Goal: Task Accomplishment & Management: Manage account settings

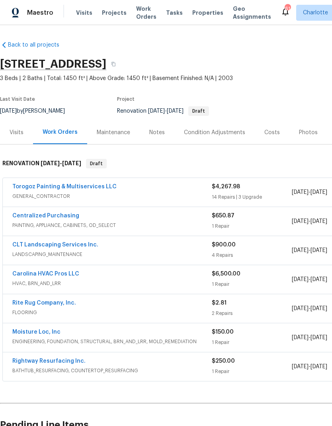
click at [80, 10] on span "Visits" at bounding box center [84, 13] width 16 height 8
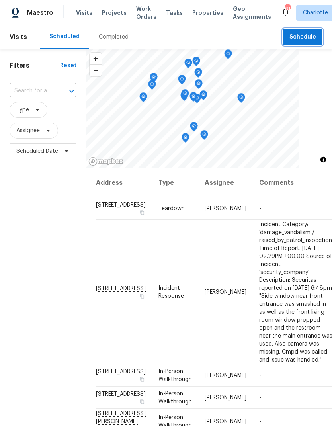
click at [315, 34] on span "Schedule" at bounding box center [302, 37] width 27 height 10
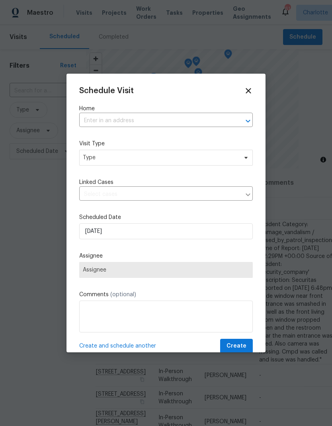
click at [247, 120] on icon "Open" at bounding box center [248, 121] width 10 height 10
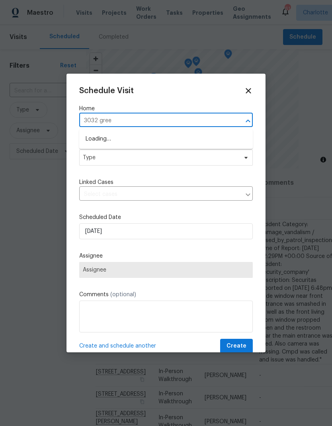
type input "3032 green"
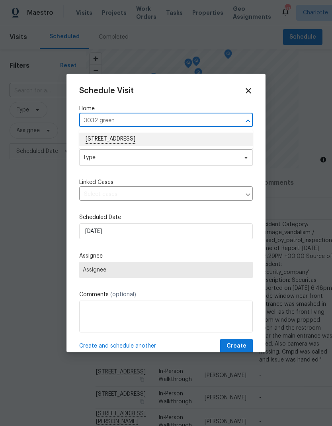
click at [204, 139] on li "[STREET_ADDRESS]" at bounding box center [165, 139] width 173 height 14
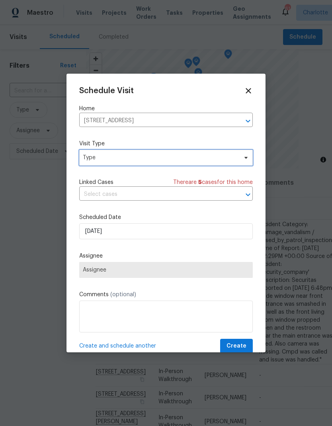
click at [248, 158] on icon at bounding box center [246, 157] width 6 height 6
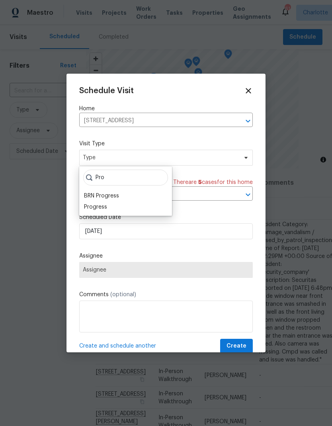
type input "Pro"
click at [96, 206] on div "Progress" at bounding box center [95, 207] width 23 height 8
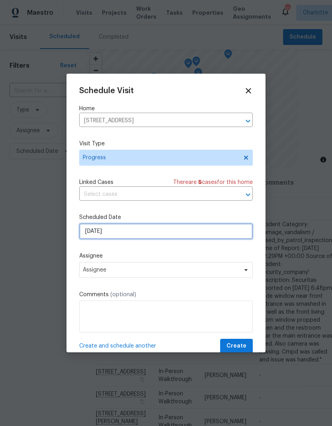
click at [239, 229] on input "[DATE]" at bounding box center [165, 231] width 173 height 16
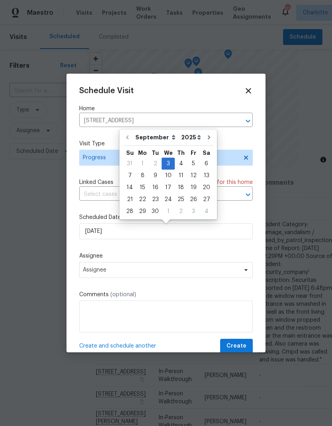
click at [249, 213] on div "Schedule Visit Home [STREET_ADDRESS] ​ Visit Type Progress Linked Cases There a…" at bounding box center [165, 219] width 173 height 267
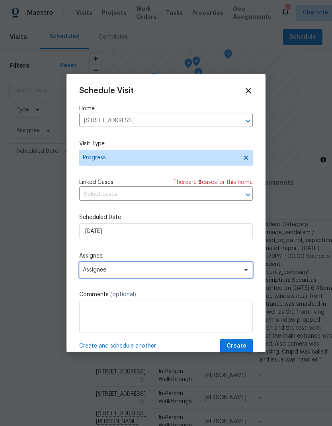
click at [242, 272] on span at bounding box center [244, 269] width 9 height 6
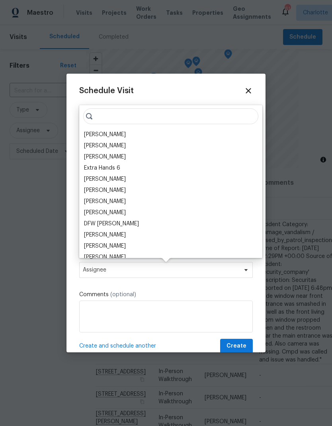
click at [89, 134] on div "[PERSON_NAME]" at bounding box center [105, 134] width 42 height 8
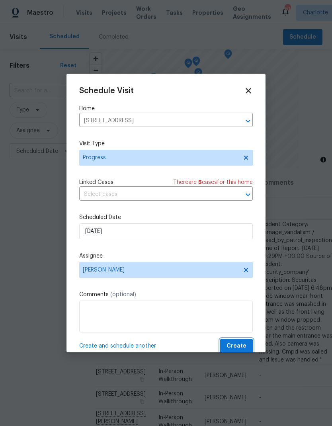
click at [239, 346] on span "Create" at bounding box center [236, 346] width 20 height 10
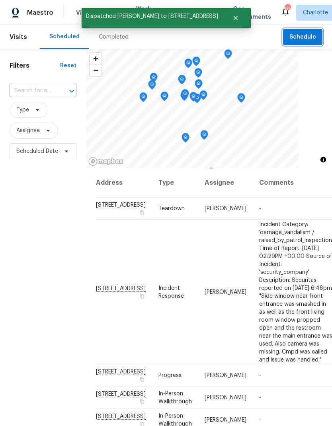
click at [311, 39] on span "Schedule" at bounding box center [302, 37] width 27 height 10
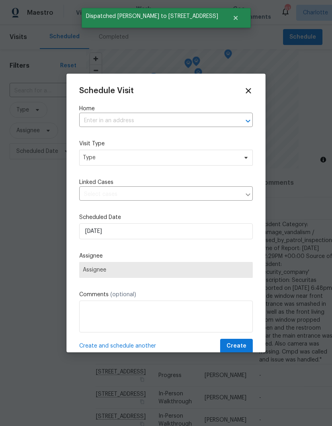
click at [247, 120] on icon "Open" at bounding box center [248, 121] width 10 height 10
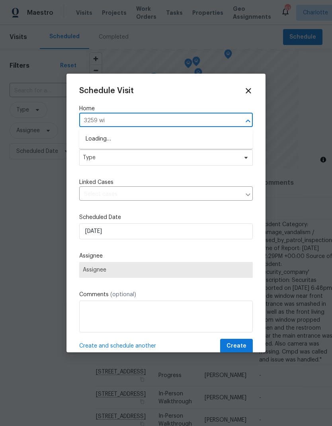
type input "3259 win"
click at [101, 137] on li "[STREET_ADDRESS]" at bounding box center [165, 139] width 173 height 14
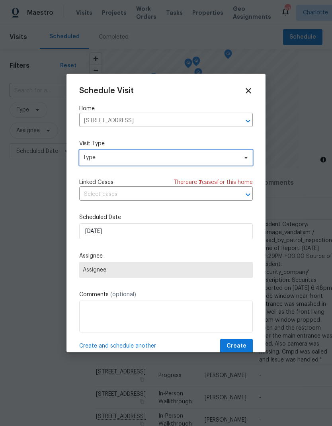
click at [244, 160] on icon at bounding box center [246, 157] width 6 height 6
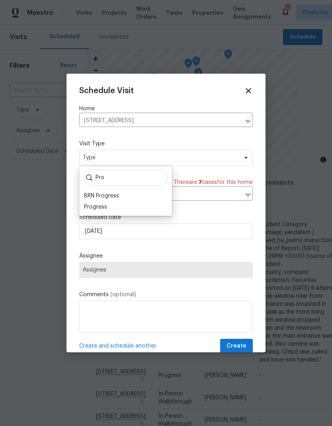
type input "Pro"
click at [89, 209] on div "Progress" at bounding box center [95, 207] width 23 height 8
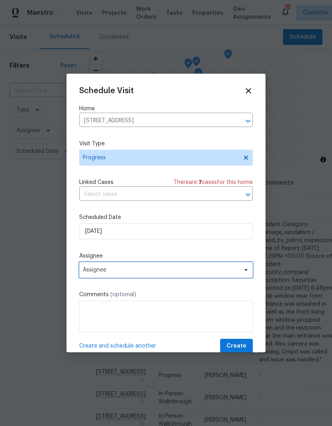
click at [243, 272] on icon at bounding box center [246, 269] width 6 height 6
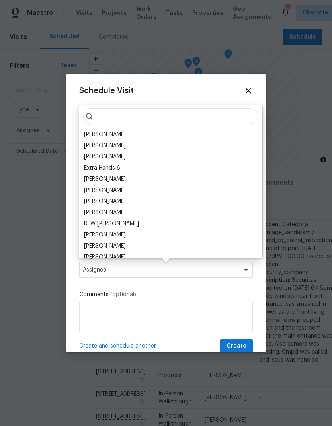
click at [90, 132] on div "[PERSON_NAME]" at bounding box center [105, 134] width 42 height 8
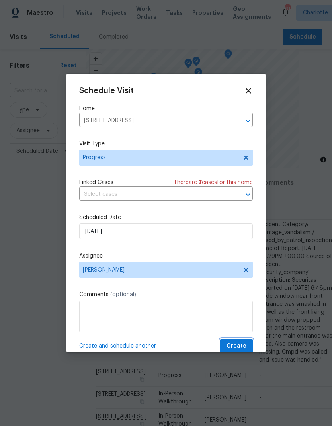
click at [238, 345] on span "Create" at bounding box center [236, 346] width 20 height 10
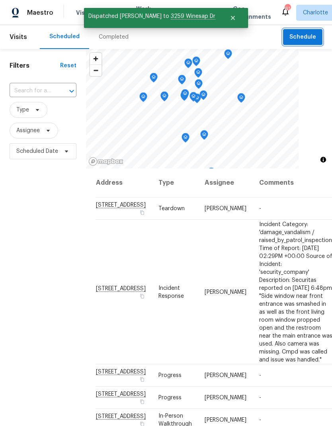
click at [302, 38] on span "Schedule" at bounding box center [302, 37] width 27 height 10
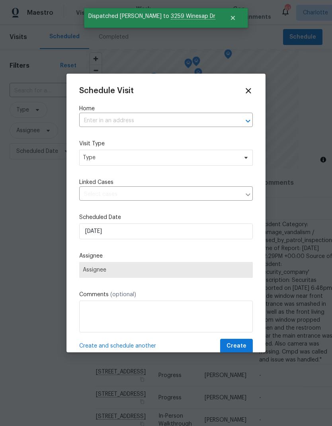
click at [239, 121] on div at bounding box center [242, 120] width 21 height 11
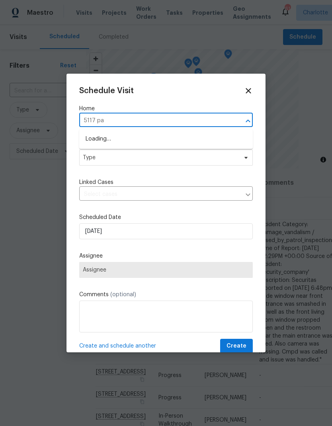
type input "5117 par"
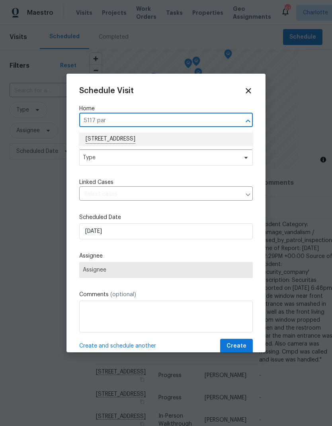
click at [107, 138] on li "[STREET_ADDRESS]" at bounding box center [165, 139] width 173 height 14
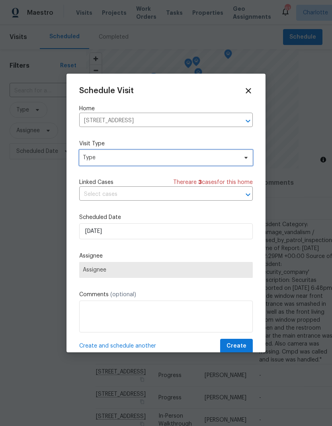
click at [90, 156] on span "Type" at bounding box center [160, 158] width 155 height 8
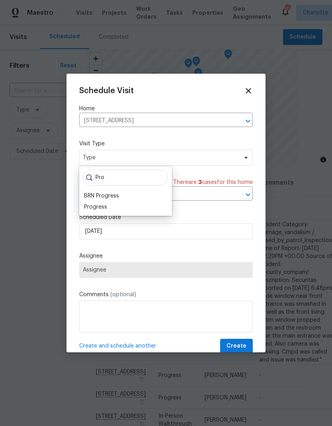
type input "Pro"
click at [89, 210] on div "Progress" at bounding box center [95, 207] width 23 height 8
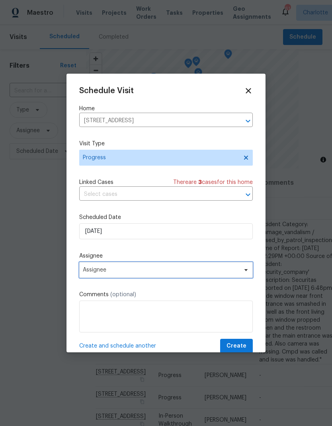
click at [245, 273] on icon at bounding box center [246, 269] width 6 height 6
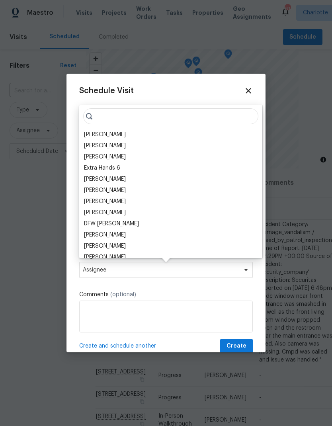
click at [91, 128] on div "[PERSON_NAME] [PERSON_NAME] [PERSON_NAME] Extra Hands 6 [PERSON_NAME] [PERSON_N…" at bounding box center [170, 181] width 183 height 153
click at [95, 137] on div "[PERSON_NAME]" at bounding box center [105, 134] width 42 height 8
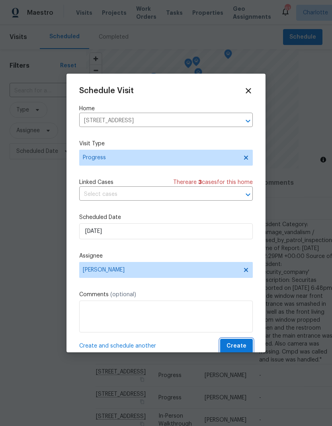
click at [239, 349] on span "Create" at bounding box center [236, 346] width 20 height 10
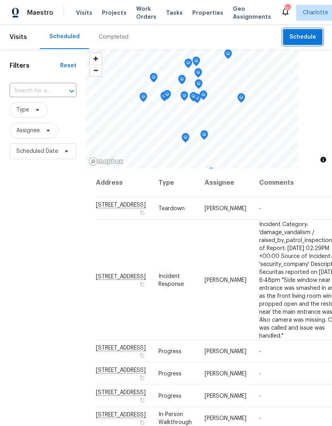
click at [313, 32] on button "Schedule" at bounding box center [302, 37] width 39 height 16
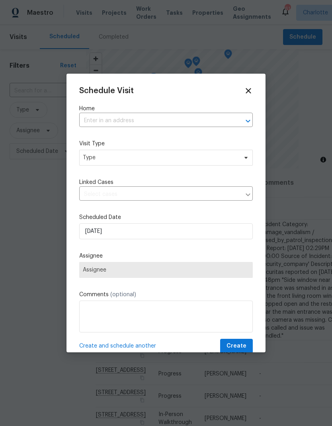
click at [240, 117] on div at bounding box center [242, 120] width 21 height 11
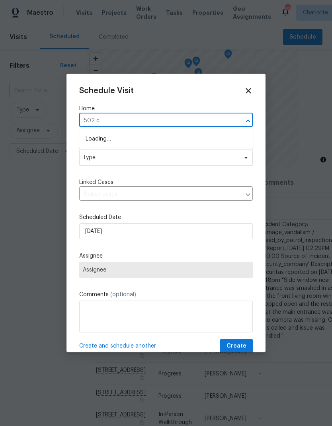
type input "502 ch"
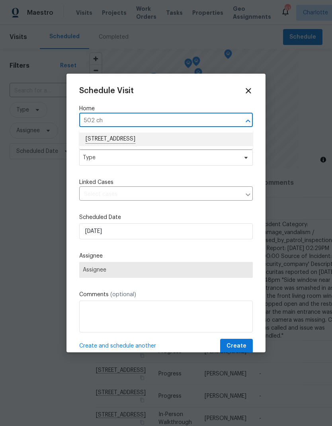
click at [99, 140] on li "[STREET_ADDRESS]" at bounding box center [165, 139] width 173 height 14
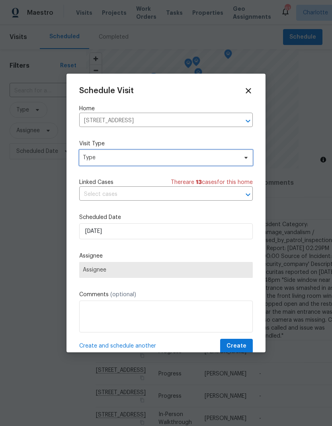
click at [89, 158] on span "Type" at bounding box center [160, 158] width 155 height 8
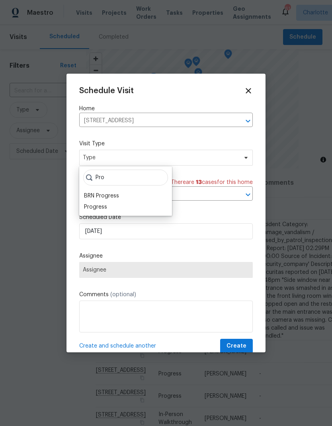
type input "Pro"
click at [89, 210] on div "Progress" at bounding box center [95, 207] width 23 height 8
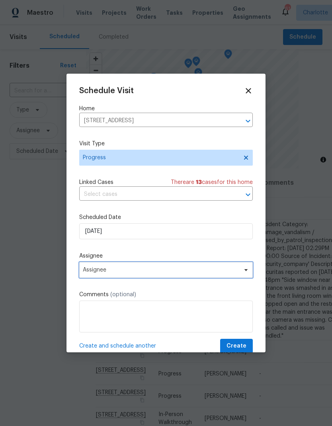
click at [98, 271] on span "Assignee" at bounding box center [161, 269] width 156 height 6
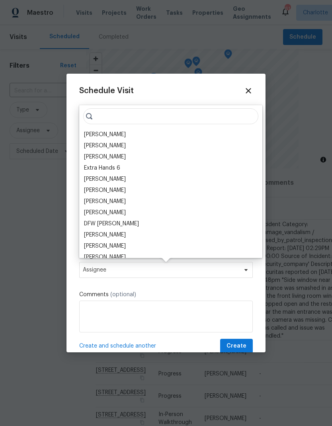
click at [90, 136] on div "[PERSON_NAME]" at bounding box center [105, 134] width 42 height 8
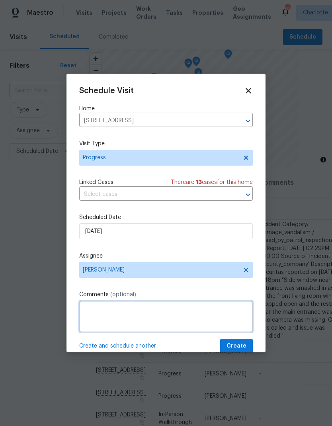
click at [216, 313] on textarea at bounding box center [165, 316] width 173 height 32
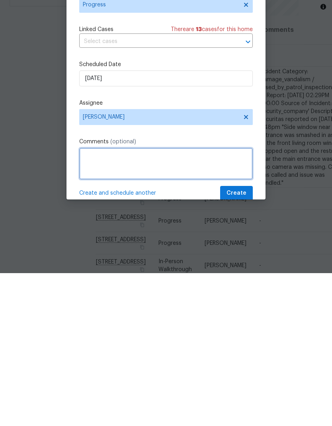
click at [87, 300] on textarea at bounding box center [165, 316] width 173 height 32
paste textarea "Hi [PERSON_NAME].[PERSON_NAME]. I've been talking to the ELA about [PERSON_NAME…"
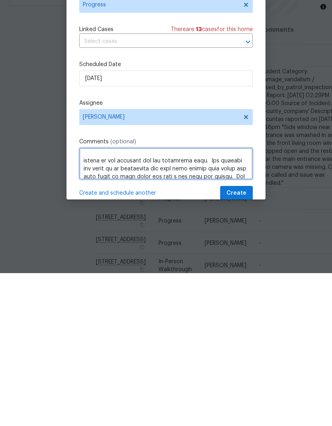
scroll to position [56, 0]
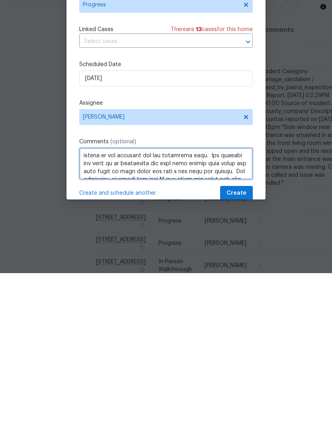
click at [206, 300] on textarea at bounding box center [165, 316] width 173 height 32
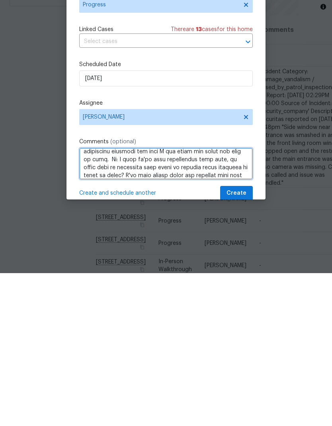
scroll to position [84, 0]
type textarea "Hi [PERSON_NAME].[PERSON_NAME]. I've been talking to the ELA about [PERSON_NAME…"
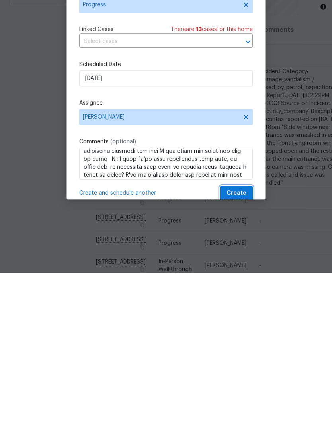
click at [237, 341] on span "Create" at bounding box center [236, 346] width 20 height 10
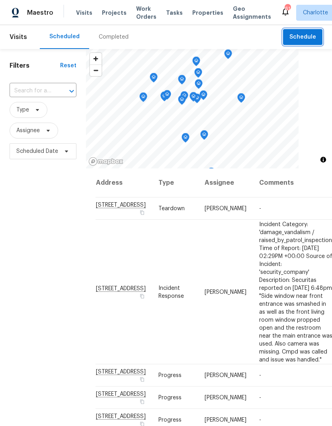
scroll to position [0, 0]
click at [46, 130] on icon at bounding box center [48, 130] width 6 height 6
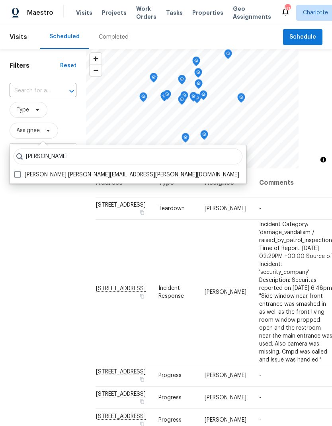
type input "[PERSON_NAME]"
click at [15, 178] on label "[PERSON_NAME] [PERSON_NAME][EMAIL_ADDRESS][PERSON_NAME][DOMAIN_NAME]" at bounding box center [126, 175] width 225 height 8
click at [15, 176] on input "[PERSON_NAME] [PERSON_NAME][EMAIL_ADDRESS][PERSON_NAME][DOMAIN_NAME]" at bounding box center [16, 173] width 5 height 5
checkbox input "true"
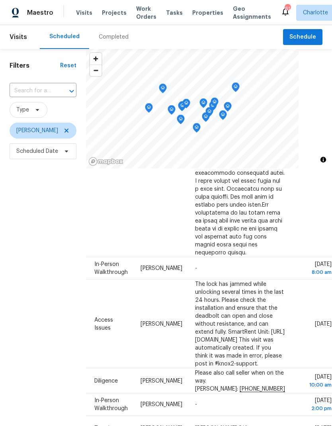
scroll to position [334, 68]
click at [0, 0] on icon at bounding box center [0, 0] width 0 height 0
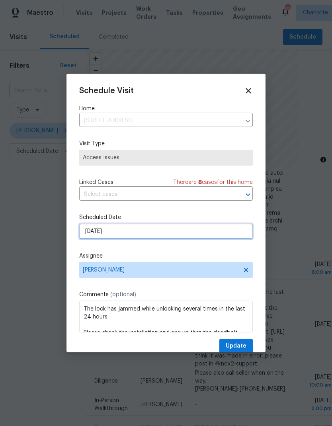
click at [218, 237] on input "[DATE]" at bounding box center [165, 231] width 173 height 16
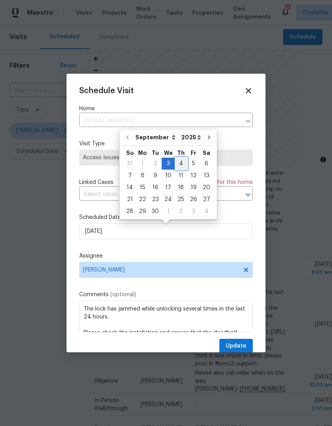
click at [181, 163] on div "4" at bounding box center [181, 163] width 12 height 11
type input "[DATE]"
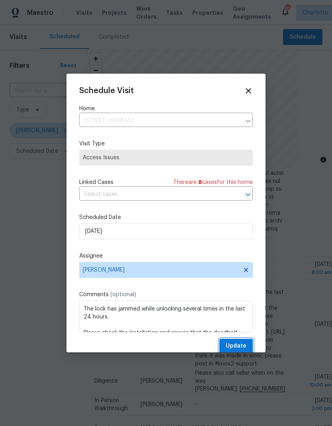
click at [239, 350] on span "Update" at bounding box center [236, 346] width 21 height 10
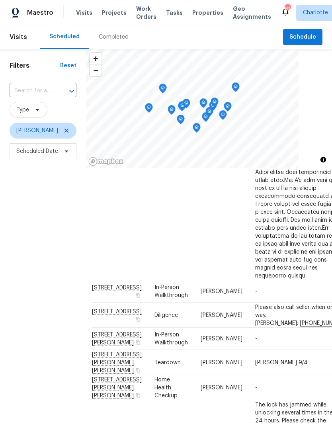
scroll to position [311, 4]
click at [103, 35] on div "Completed" at bounding box center [114, 37] width 30 height 8
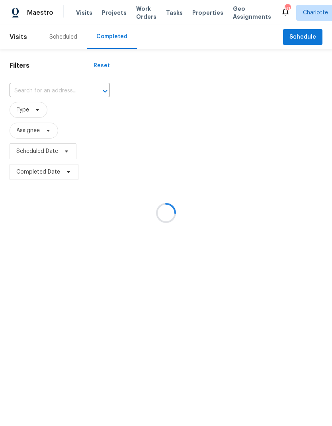
click at [28, 91] on div at bounding box center [166, 213] width 332 height 426
click at [47, 94] on div at bounding box center [166, 213] width 332 height 426
click at [47, 95] on div at bounding box center [166, 213] width 332 height 426
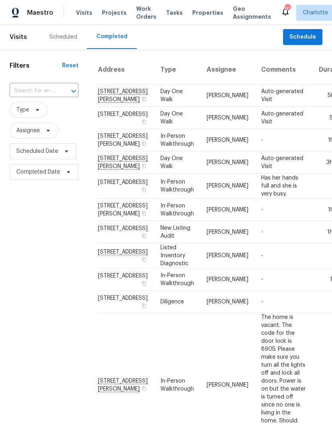
click at [30, 92] on input "text" at bounding box center [33, 91] width 47 height 12
type input "904 timberlane"
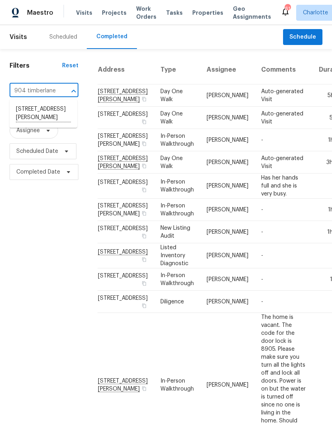
click at [33, 115] on li "[STREET_ADDRESS][PERSON_NAME]" at bounding box center [44, 114] width 68 height 22
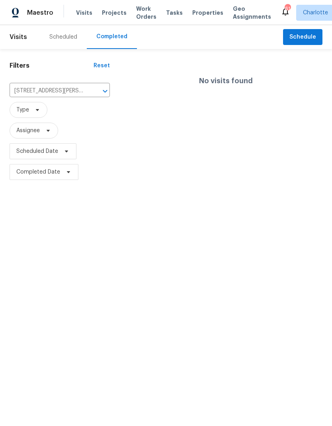
click at [142, 9] on span "Work Orders" at bounding box center [146, 13] width 20 height 16
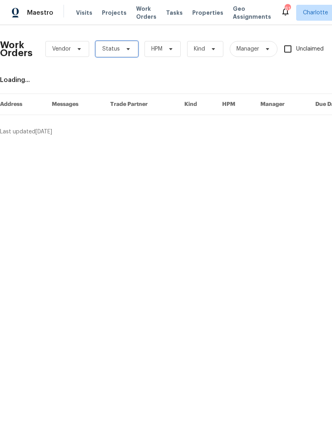
click at [128, 53] on span "Status" at bounding box center [116, 49] width 43 height 16
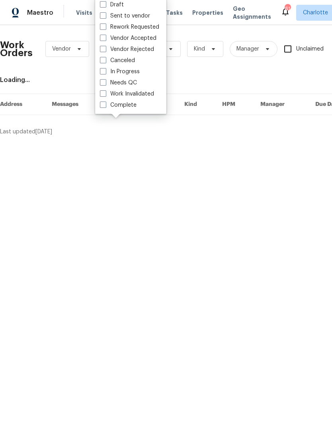
click at [130, 86] on label "Needs QC" at bounding box center [118, 83] width 37 height 8
click at [105, 84] on input "Needs QC" at bounding box center [102, 81] width 5 height 5
checkbox input "true"
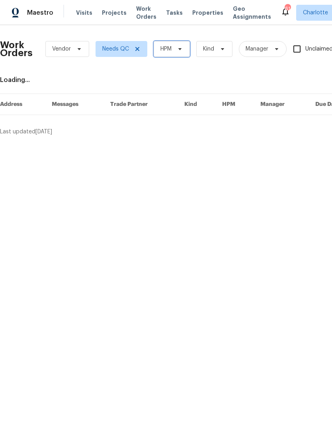
click at [183, 49] on icon at bounding box center [180, 49] width 6 height 6
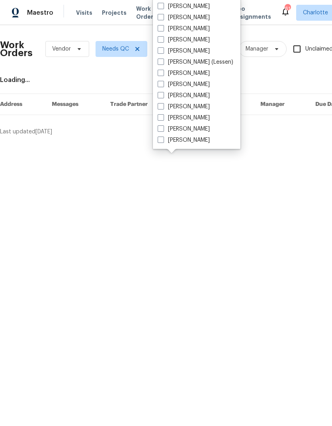
scroll to position [99, 0]
click at [181, 121] on label "[PERSON_NAME]" at bounding box center [184, 118] width 52 height 8
click at [163, 119] on input "[PERSON_NAME]" at bounding box center [160, 116] width 5 height 5
checkbox input "true"
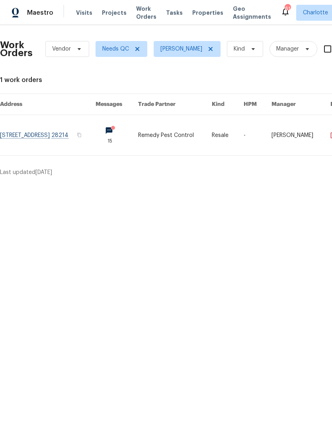
click at [105, 14] on span "Projects" at bounding box center [114, 13] width 25 height 8
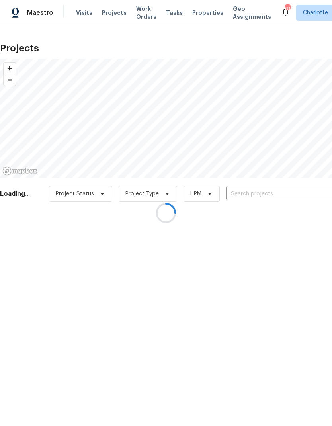
click at [282, 195] on div at bounding box center [166, 213] width 332 height 426
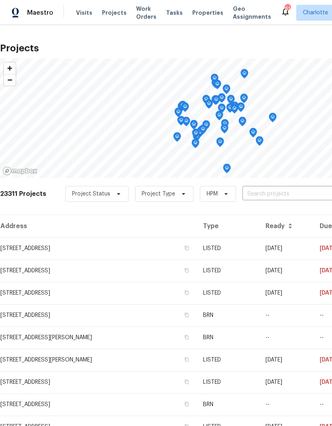
click at [285, 194] on input "text" at bounding box center [287, 194] width 91 height 12
type input "2008 sa"
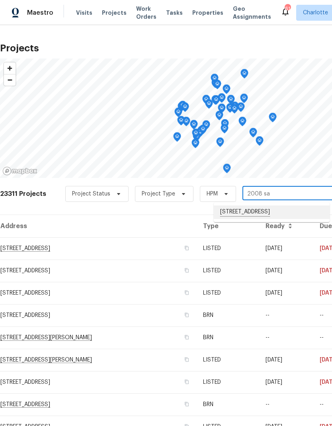
click at [288, 214] on li "[STREET_ADDRESS]" at bounding box center [272, 212] width 116 height 14
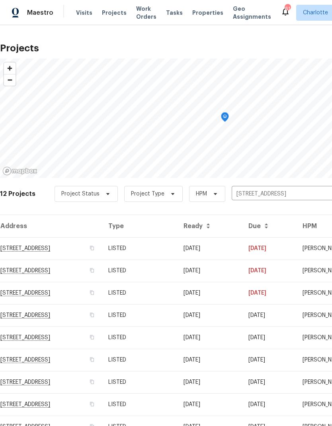
click at [242, 249] on td "[DATE]" at bounding box center [209, 248] width 65 height 22
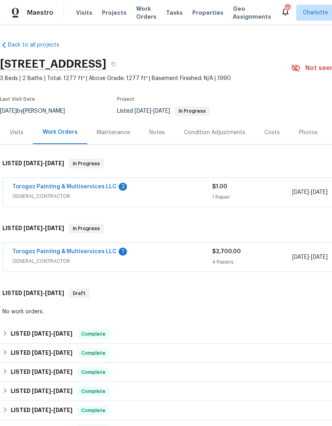
click at [38, 187] on link "Torogoz Painting & Multiservices LLC" at bounding box center [64, 187] width 104 height 6
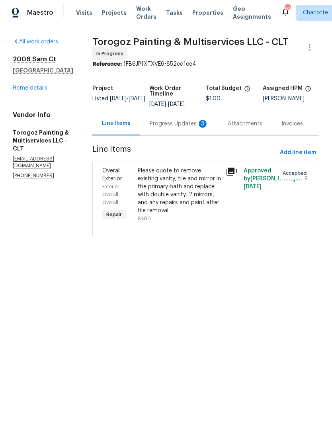
click at [187, 128] on div "Progress Updates 3" at bounding box center [179, 124] width 59 height 8
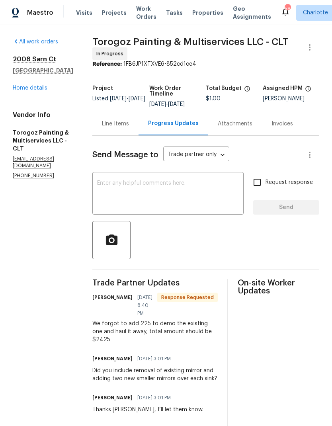
click at [221, 183] on div "x ​" at bounding box center [167, 194] width 151 height 41
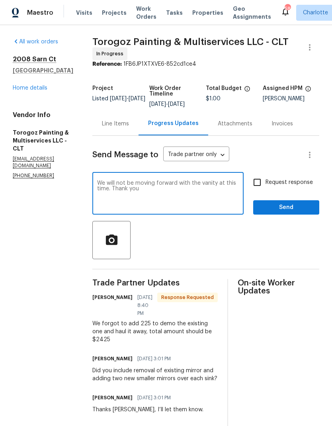
type textarea "We will not be moving forward with the vanity at this time. Thank you"
click at [262, 182] on input "Request response" at bounding box center [257, 182] width 17 height 17
checkbox input "true"
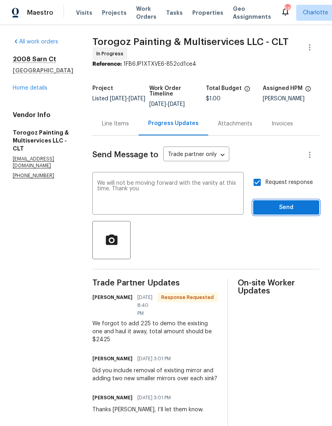
click at [288, 209] on span "Send" at bounding box center [285, 207] width 53 height 10
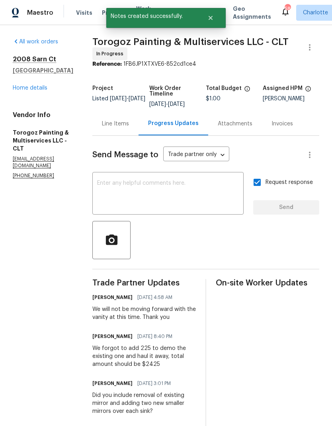
click at [22, 85] on link "Home details" at bounding box center [30, 88] width 35 height 6
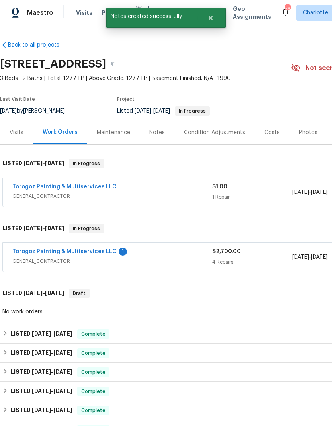
click at [37, 249] on link "Torogoz Painting & Multiservices LLC" at bounding box center [64, 252] width 104 height 6
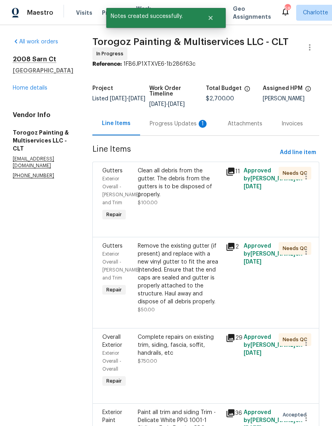
click at [175, 128] on div "Progress Updates 1" at bounding box center [179, 124] width 59 height 8
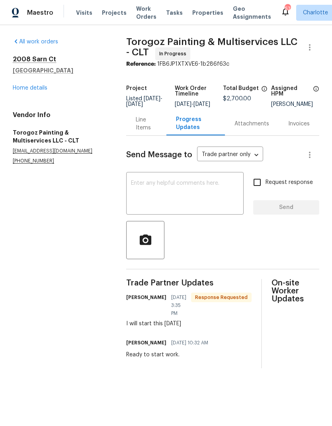
click at [142, 127] on div "Line Items" at bounding box center [146, 124] width 21 height 16
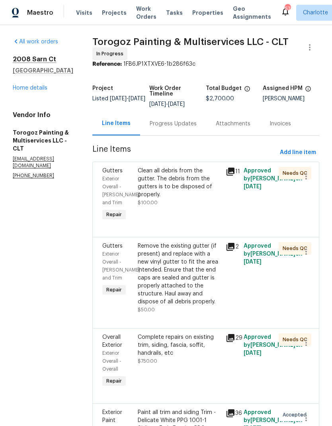
click at [180, 128] on div "Progress Updates" at bounding box center [173, 124] width 47 height 8
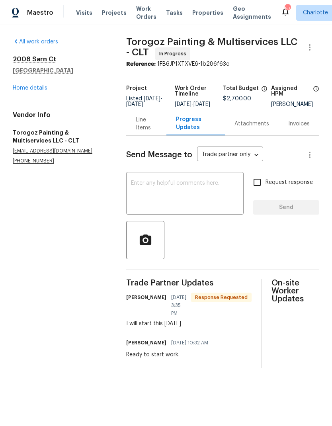
click at [227, 202] on textarea at bounding box center [185, 194] width 108 height 28
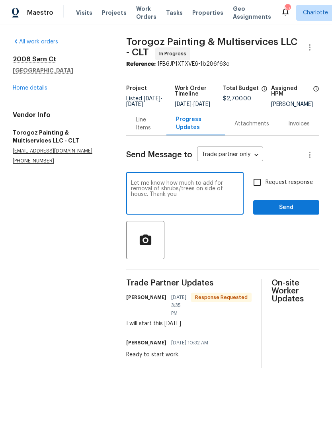
type textarea "Let me know how much to add for removal of shrubs/trees on side of house. Thank…"
click at [264, 191] on input "Request response" at bounding box center [257, 182] width 17 height 17
checkbox input "true"
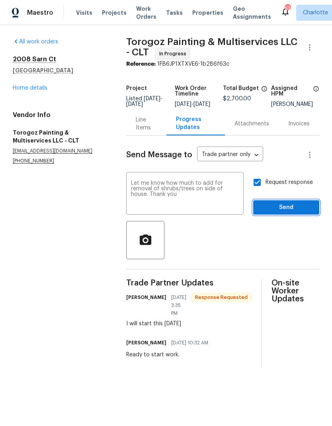
click at [292, 212] on span "Send" at bounding box center [285, 207] width 53 height 10
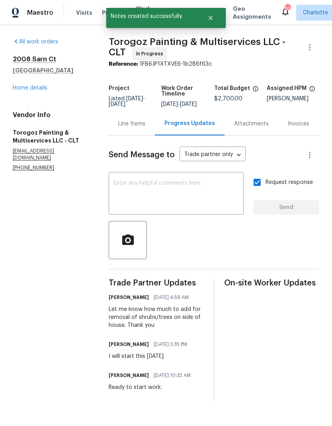
click at [79, 10] on span "Visits" at bounding box center [84, 13] width 16 height 8
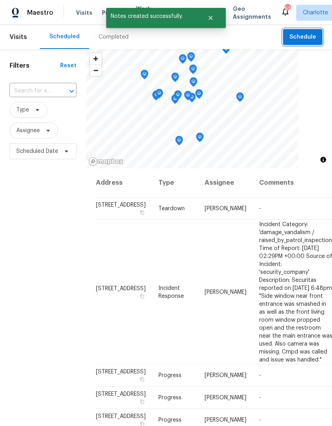
click at [313, 37] on span "Schedule" at bounding box center [302, 37] width 27 height 10
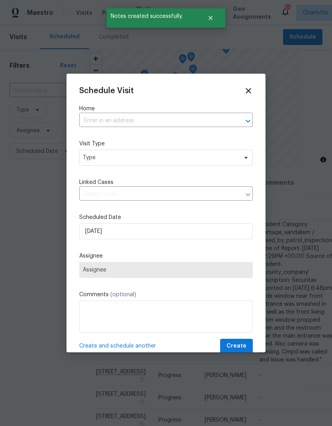
click at [252, 121] on icon "Open" at bounding box center [248, 121] width 10 height 10
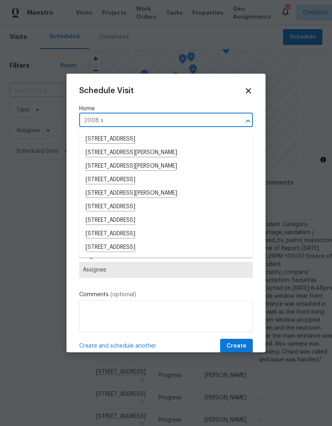
type input "2008 sa"
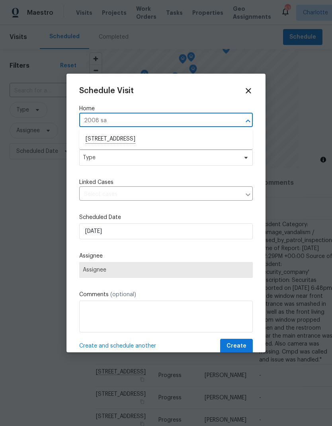
click at [178, 139] on li "[STREET_ADDRESS]" at bounding box center [165, 139] width 173 height 14
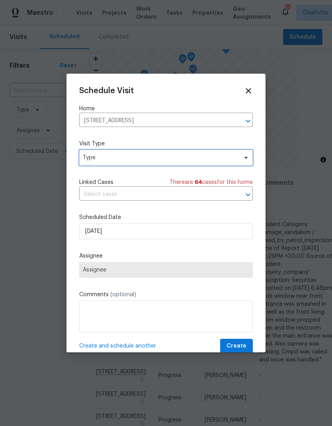
click at [247, 157] on icon at bounding box center [246, 157] width 6 height 6
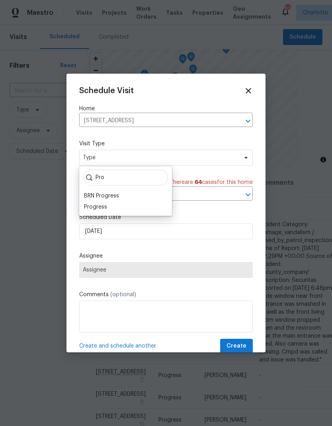
type input "Pro"
click at [97, 215] on div "Pro BRN Progress Progress" at bounding box center [125, 190] width 93 height 49
click at [89, 204] on div "Progress" at bounding box center [95, 207] width 23 height 8
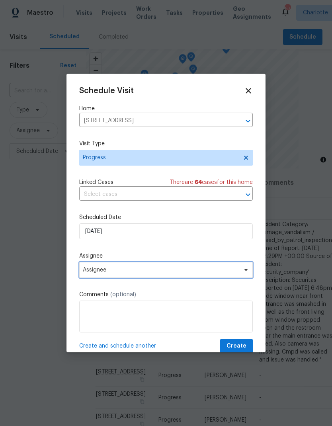
click at [88, 278] on span "Assignee" at bounding box center [165, 270] width 173 height 16
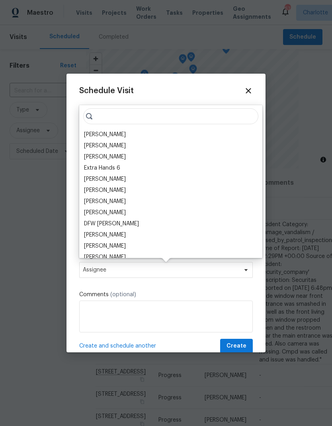
click at [93, 136] on div "[PERSON_NAME]" at bounding box center [105, 134] width 42 height 8
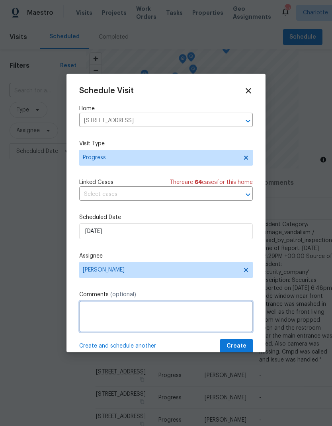
click at [233, 312] on textarea at bounding box center [165, 316] width 173 height 32
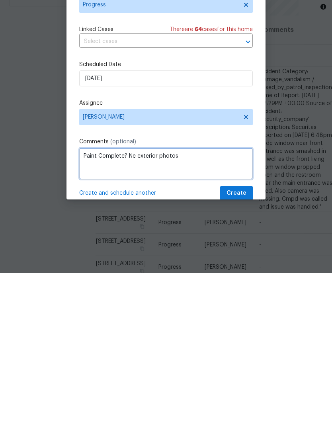
click at [136, 300] on textarea "Paint Complete? Ne exterior photos" at bounding box center [165, 316] width 173 height 32
type textarea "Paint Complete? New exterior photos"
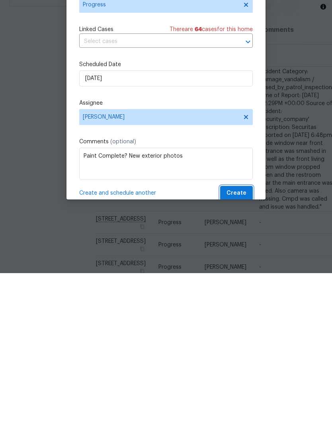
click at [242, 341] on span "Create" at bounding box center [236, 346] width 20 height 10
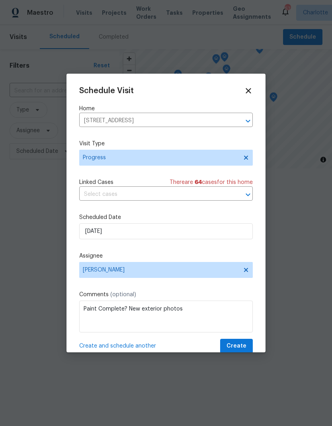
scroll to position [0, 0]
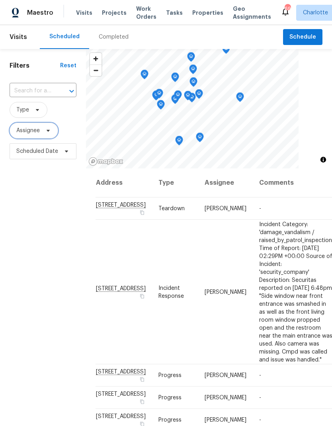
click at [32, 129] on span "Assignee" at bounding box center [27, 130] width 23 height 8
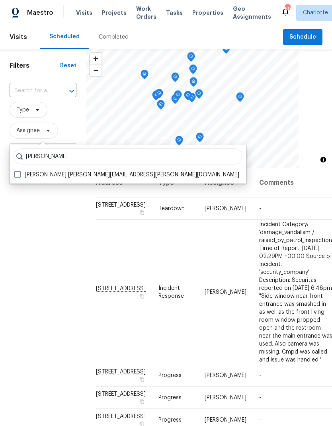
type input "[PERSON_NAME]"
click at [107, 177] on label "[PERSON_NAME] [PERSON_NAME][EMAIL_ADDRESS][PERSON_NAME][DOMAIN_NAME]" at bounding box center [126, 175] width 225 height 8
click at [19, 176] on input "[PERSON_NAME] [PERSON_NAME][EMAIL_ADDRESS][PERSON_NAME][DOMAIN_NAME]" at bounding box center [16, 173] width 5 height 5
checkbox input "true"
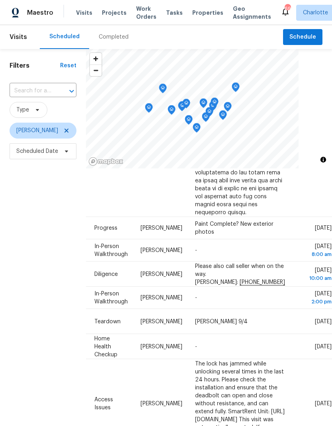
scroll to position [375, 68]
click at [0, 0] on icon at bounding box center [0, 0] width 0 height 0
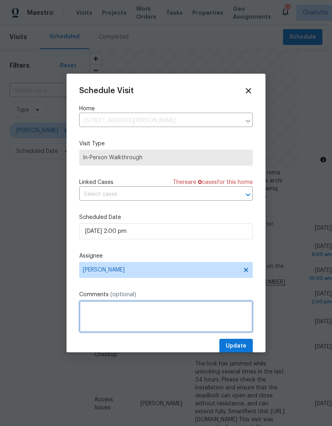
click at [177, 316] on textarea at bounding box center [165, 316] width 173 height 32
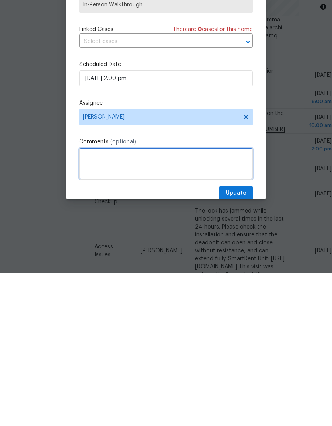
click at [177, 300] on textarea at bounding box center [165, 316] width 173 height 32
paste textarea "(484)767-0382"
click at [84, 300] on textarea "(484)767-0382" at bounding box center [165, 316] width 173 height 32
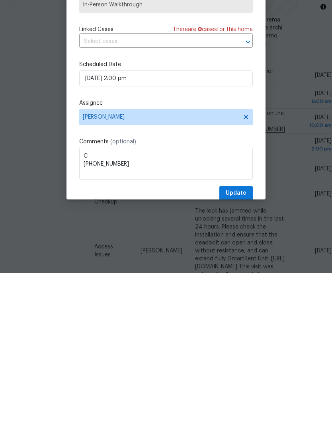
scroll to position [32, 0]
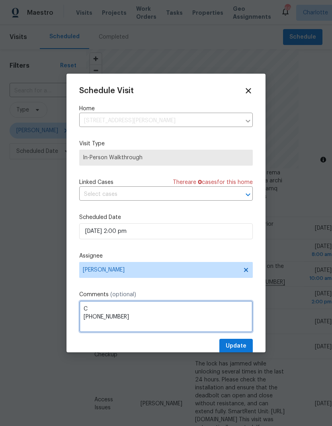
click at [92, 307] on textarea "C (484)767-0382" at bounding box center [165, 316] width 173 height 32
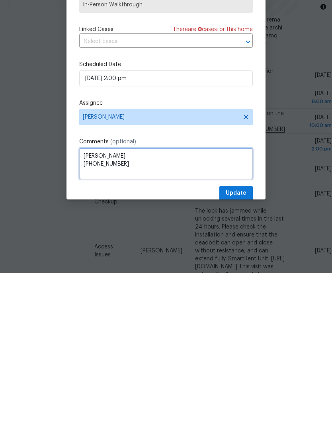
type textarea "Cristina Bayo (484)767-0382"
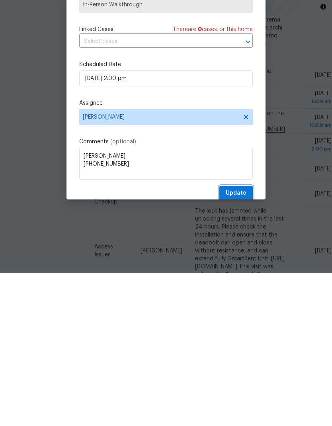
click at [246, 341] on span "Update" at bounding box center [236, 346] width 21 height 10
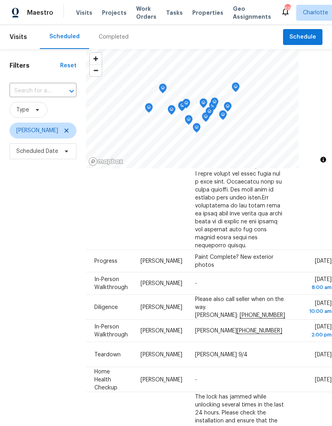
scroll to position [341, 68]
click at [0, 0] on icon at bounding box center [0, 0] width 0 height 0
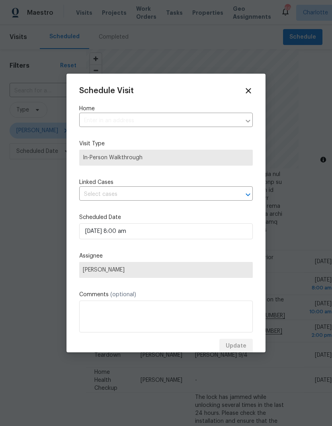
type input "[STREET_ADDRESS]"
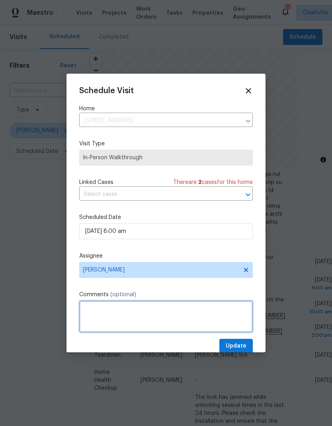
click at [169, 314] on textarea at bounding box center [165, 316] width 173 height 32
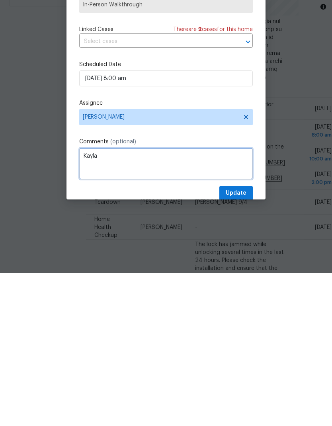
click at [146, 300] on textarea "Kayla" at bounding box center [165, 316] width 173 height 32
paste textarea "(704)352-8581"
type textarea "Kayla (704)352-8581"
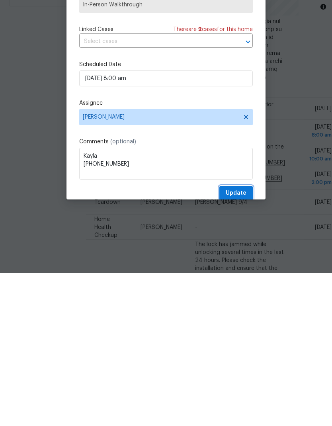
click at [245, 341] on span "Update" at bounding box center [236, 346] width 21 height 10
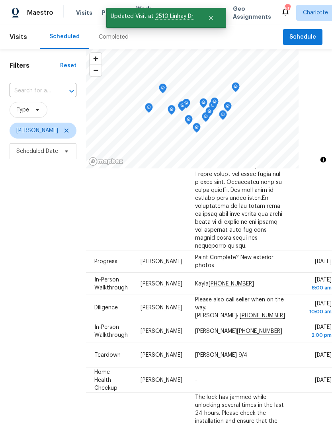
click at [8, 198] on div "Filters Reset ​ Type Ryan Carder Scheduled Date" at bounding box center [43, 279] width 86 height 460
click at [63, 127] on icon at bounding box center [66, 130] width 6 height 6
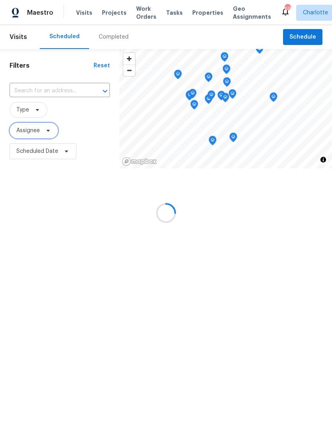
scroll to position [341, 16]
